Goal: Task Accomplishment & Management: Manage account settings

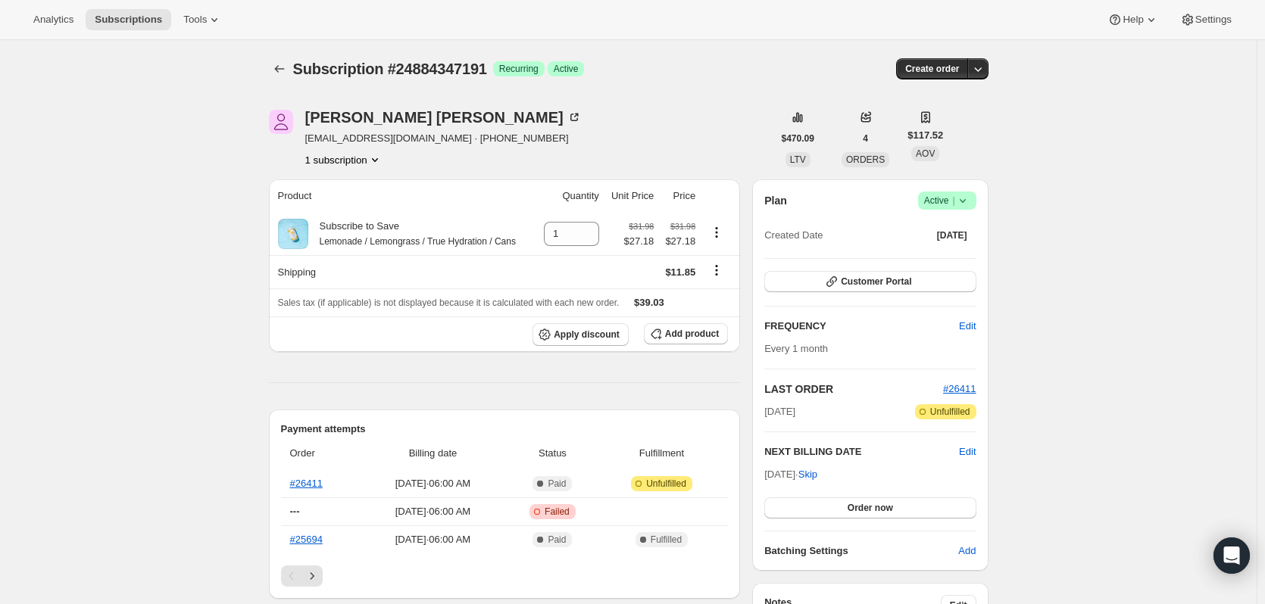
click at [963, 201] on icon at bounding box center [962, 200] width 15 height 15
click at [947, 266] on button "Cancel subscription" at bounding box center [951, 256] width 95 height 24
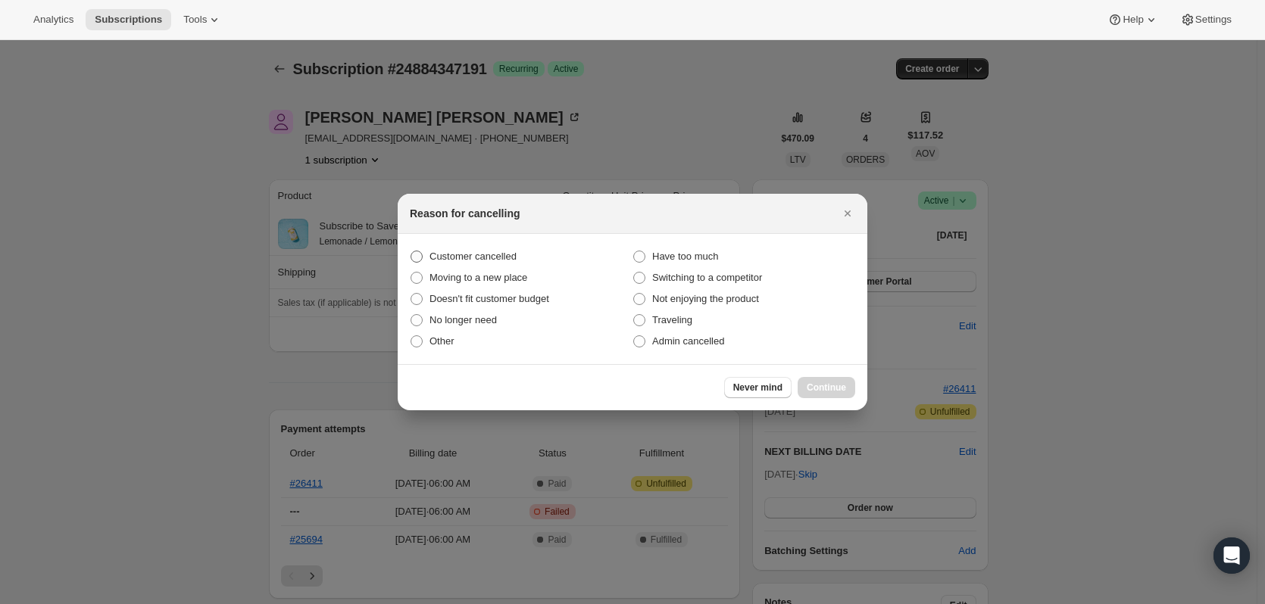
click at [434, 254] on span "Customer cancelled" at bounding box center [472, 256] width 87 height 11
click at [411, 251] on input "Customer cancelled" at bounding box center [411, 251] width 1 height 1
radio input "true"
click at [837, 391] on span "Continue" at bounding box center [826, 388] width 39 height 12
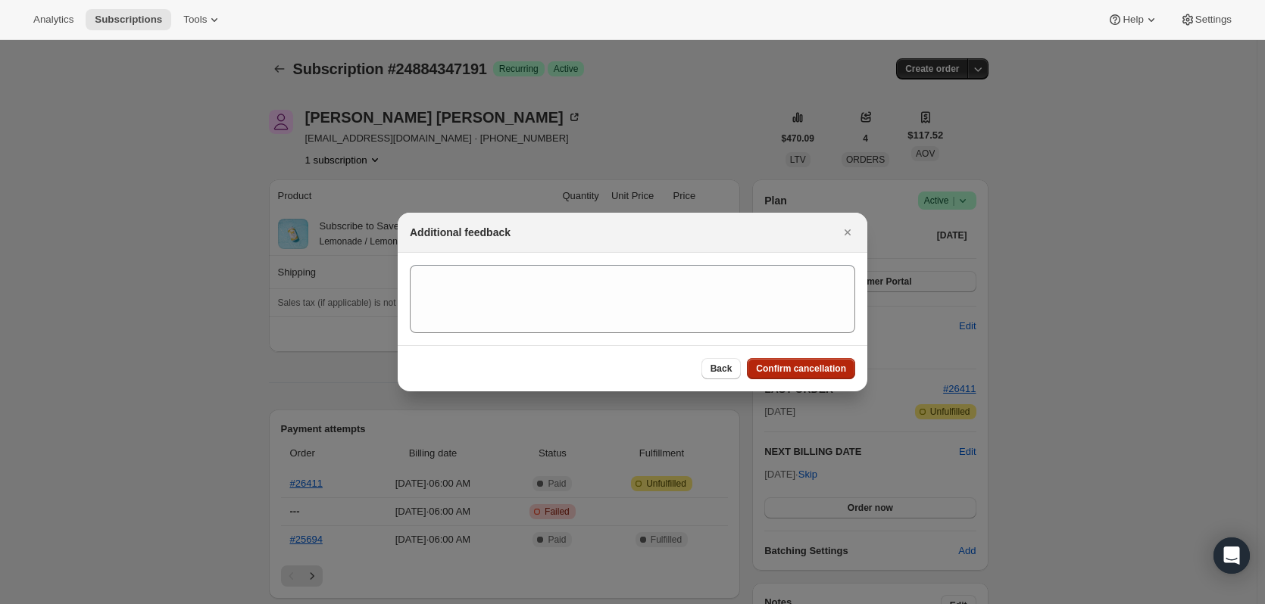
click at [794, 376] on button "Confirm cancellation" at bounding box center [801, 368] width 108 height 21
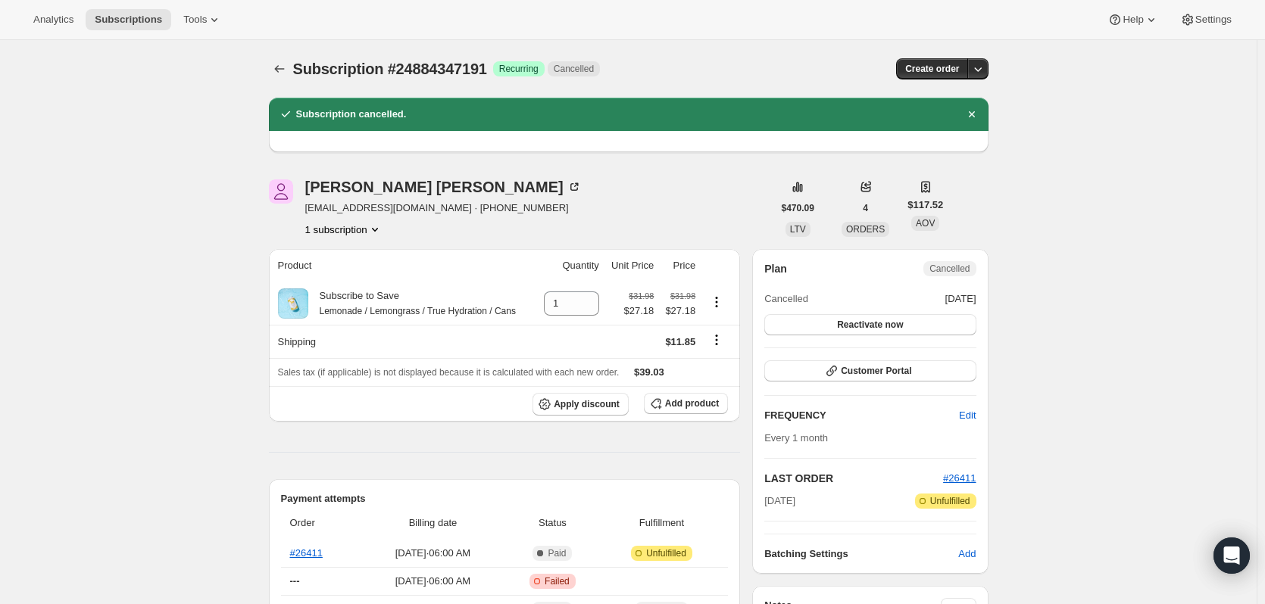
drag, startPoint x: 1117, startPoint y: 302, endPoint x: 1110, endPoint y: 296, distance: 9.7
